Goal: Task Accomplishment & Management: Use online tool/utility

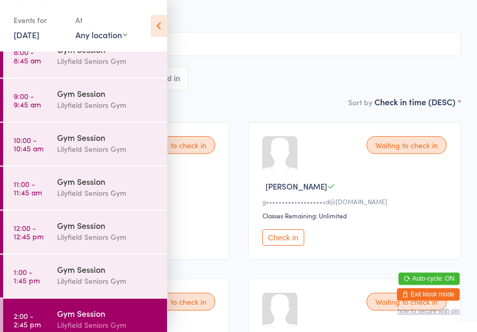
scroll to position [51, 0]
click at [156, 25] on icon at bounding box center [159, 26] width 16 height 22
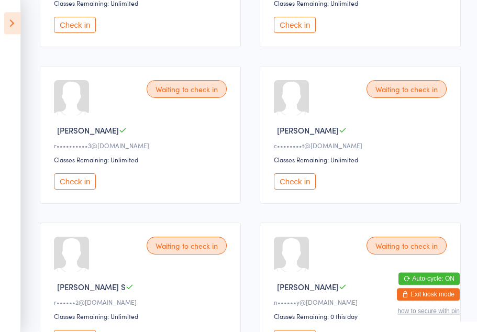
scroll to position [264, 0]
click at [76, 189] on button "Check in" at bounding box center [75, 181] width 42 height 16
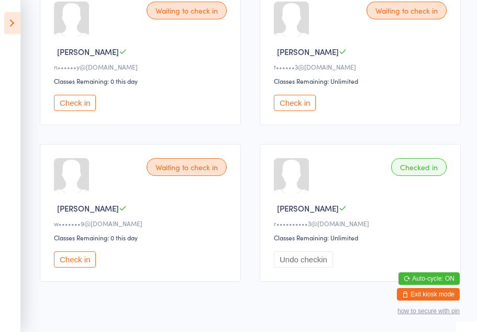
scroll to position [499, 0]
click at [73, 267] on button "Check in" at bounding box center [75, 259] width 42 height 16
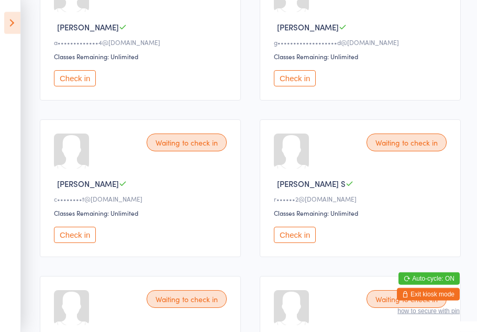
scroll to position [107, 0]
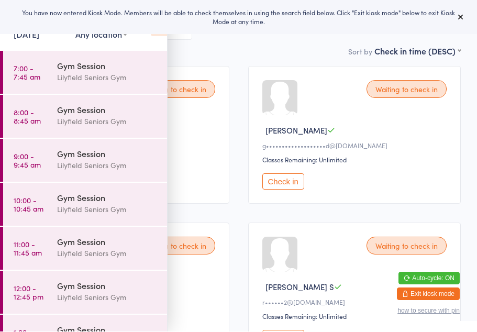
click at [463, 21] on icon at bounding box center [460, 17] width 8 height 8
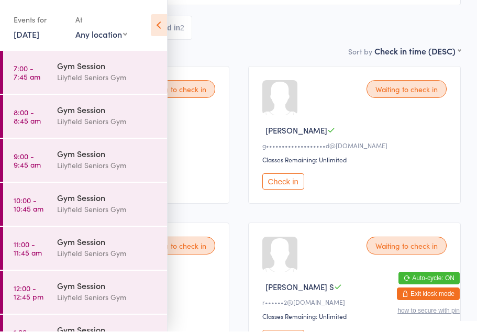
click at [151, 31] on icon at bounding box center [159, 26] width 16 height 22
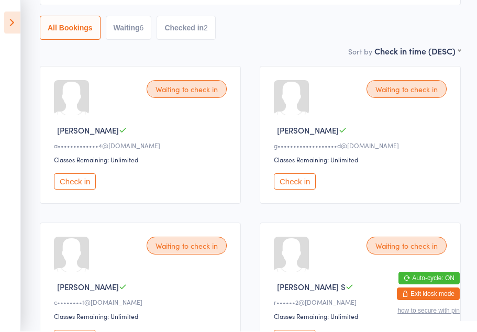
click at [142, 32] on div "6" at bounding box center [142, 28] width 4 height 8
select select "0"
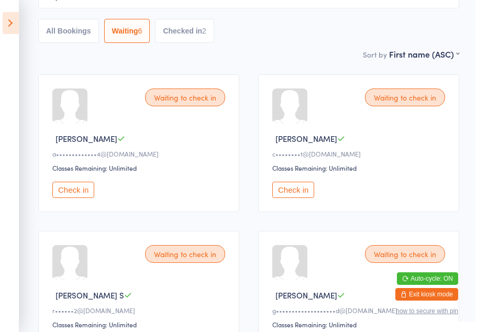
scroll to position [0, 0]
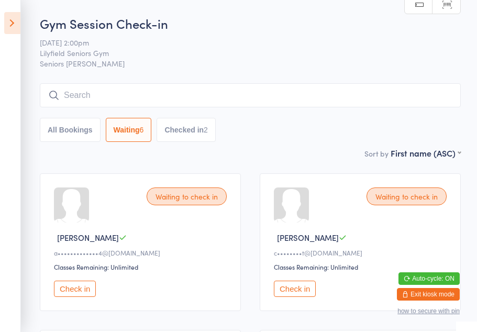
click at [204, 132] on button "Checked in 2" at bounding box center [185, 130] width 59 height 24
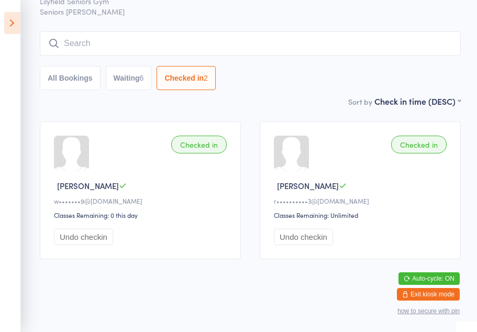
scroll to position [56, 0]
click at [133, 82] on button "Waiting 6" at bounding box center [129, 78] width 46 height 24
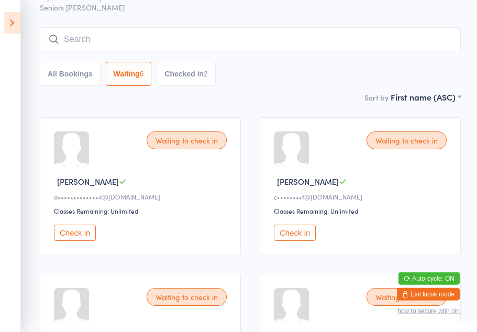
click at [71, 81] on button "All Bookings" at bounding box center [70, 74] width 61 height 24
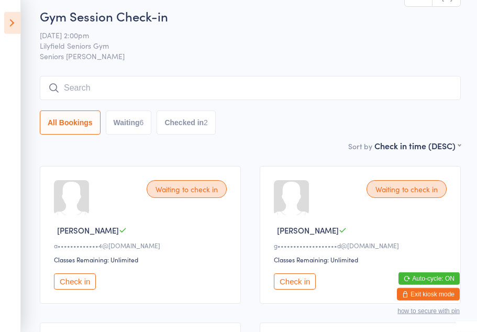
scroll to position [0, 0]
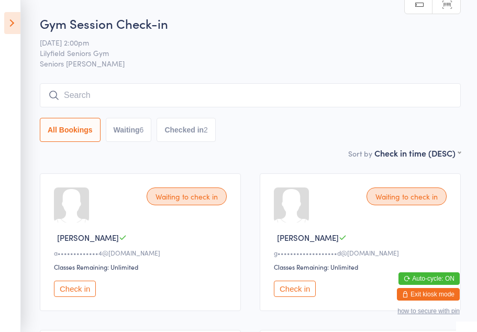
click at [240, 91] on input "search" at bounding box center [250, 95] width 421 height 24
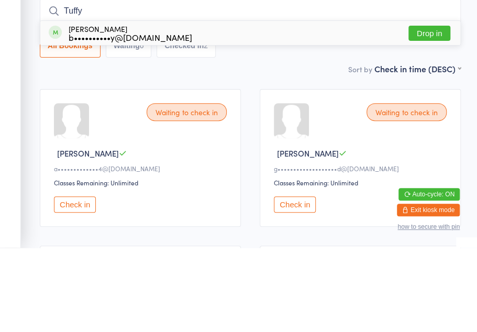
click at [331, 147] on div "Sort by Check in time (DESC) First name (ASC) First name (DESC) Last name (ASC)…" at bounding box center [250, 153] width 421 height 12
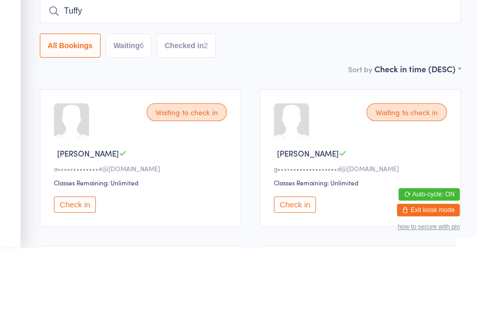
scroll to position [84, 0]
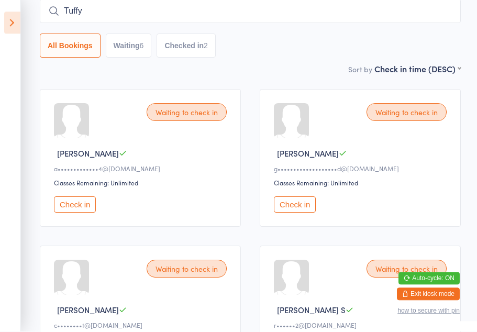
click at [278, 14] on input "Tuffy" at bounding box center [250, 11] width 421 height 24
click at [398, 20] on input "Tuffy" at bounding box center [250, 11] width 421 height 24
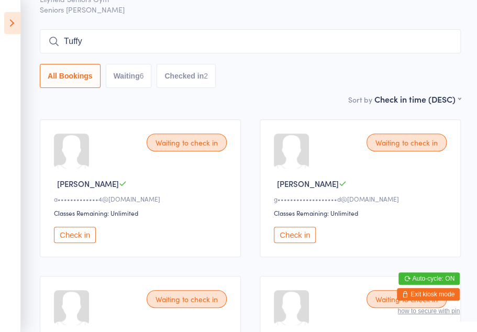
scroll to position [45, 0]
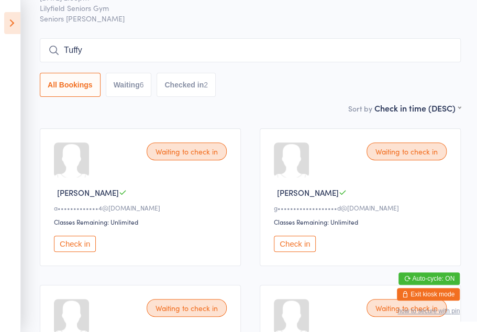
click at [333, 61] on input "Tuffy" at bounding box center [250, 50] width 421 height 24
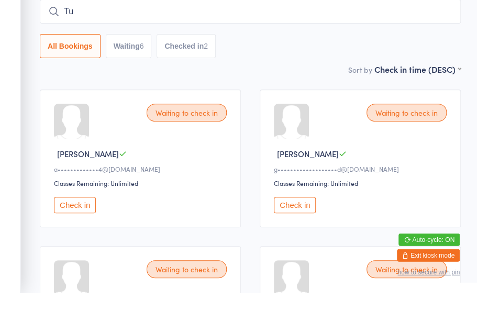
type input "T"
type input "Tuffy"
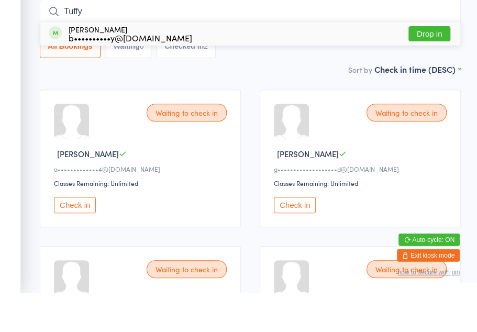
click at [434, 65] on button "Drop in" at bounding box center [429, 72] width 42 height 15
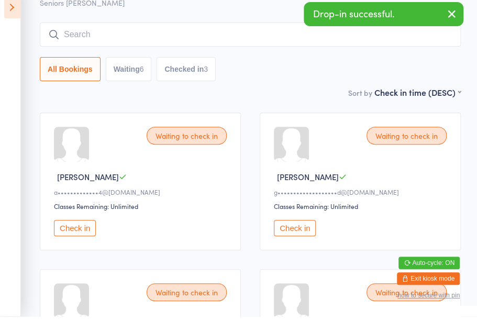
click at [185, 73] on button "Checked in 3" at bounding box center [185, 85] width 59 height 24
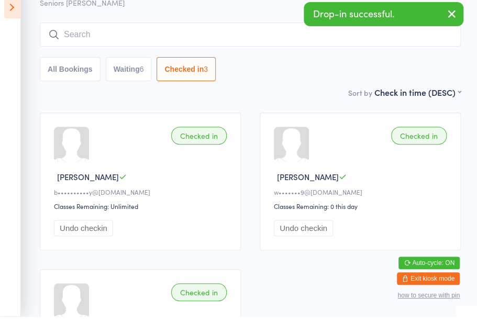
scroll to position [61, 0]
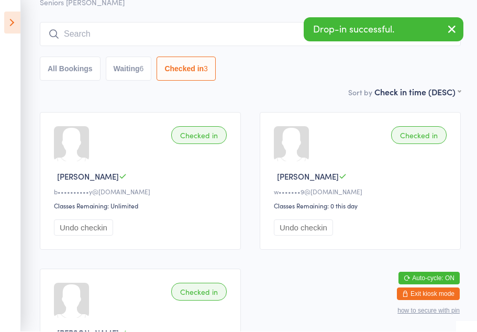
click at [133, 68] on button "Waiting 6" at bounding box center [129, 69] width 46 height 24
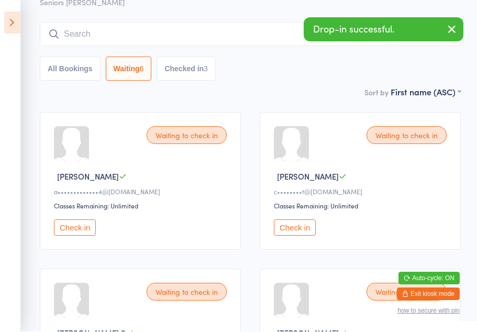
click at [52, 72] on button "All Bookings" at bounding box center [70, 69] width 61 height 24
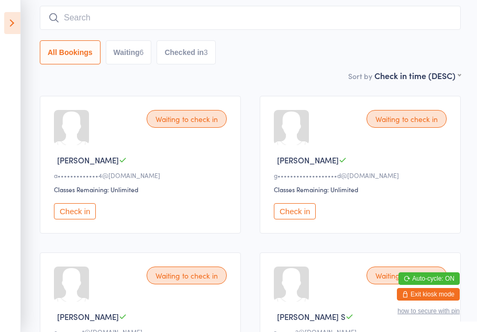
click at [138, 43] on button "Waiting 6" at bounding box center [129, 52] width 46 height 24
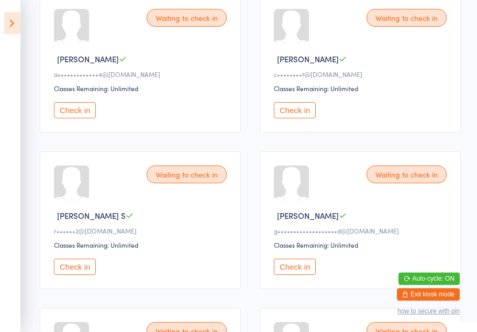
scroll to position [178, 0]
click at [69, 115] on button "Check in" at bounding box center [75, 110] width 42 height 16
